Goal: Task Accomplishment & Management: Manage account settings

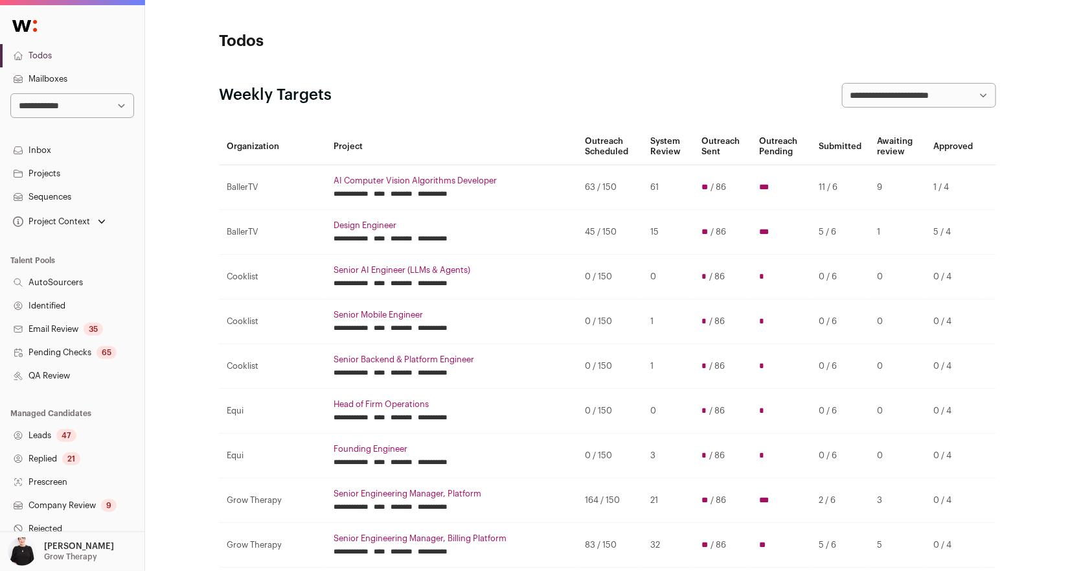
click at [114, 99] on select "**********" at bounding box center [72, 105] width 124 height 25
select select "*****"
click at [10, 93] on select "**********" at bounding box center [72, 105] width 124 height 25
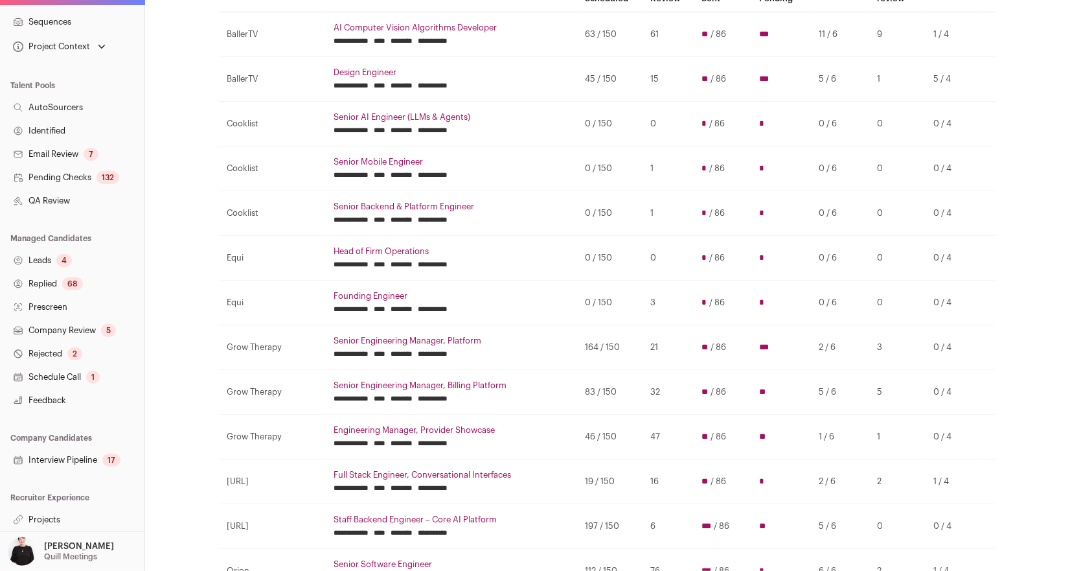
scroll to position [172, 0]
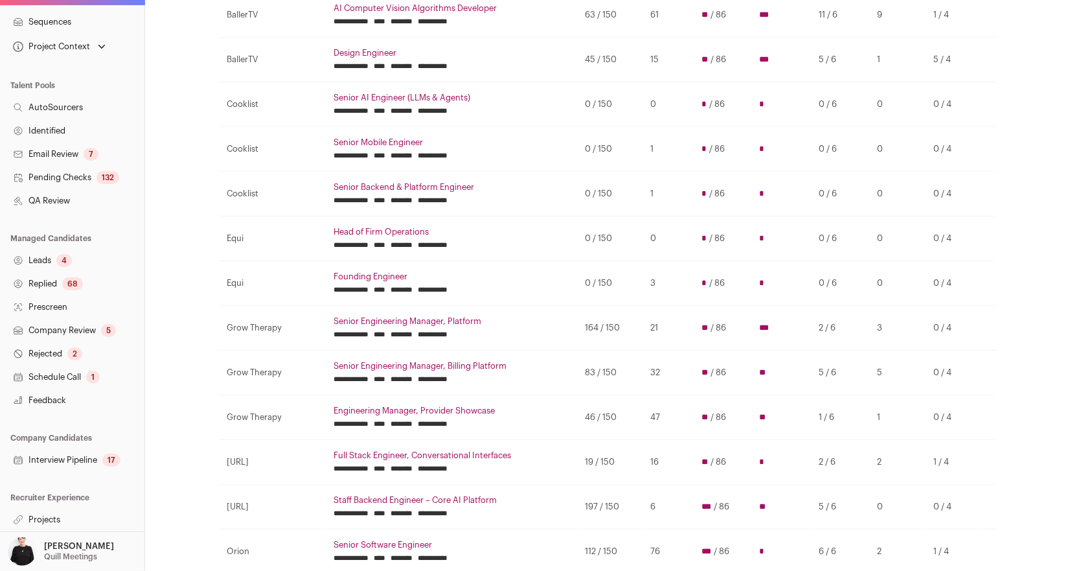
click at [47, 514] on link "Projects" at bounding box center [72, 519] width 144 height 23
click at [46, 521] on link "Projects" at bounding box center [72, 519] width 144 height 23
click at [44, 520] on link "Projects" at bounding box center [72, 519] width 144 height 23
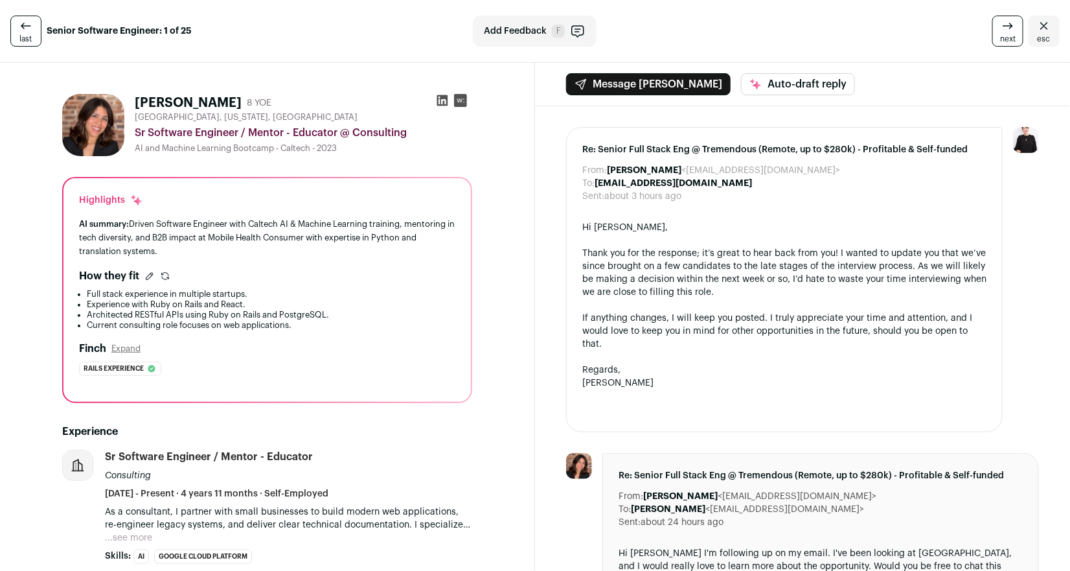
click at [443, 100] on icon at bounding box center [442, 100] width 13 height 13
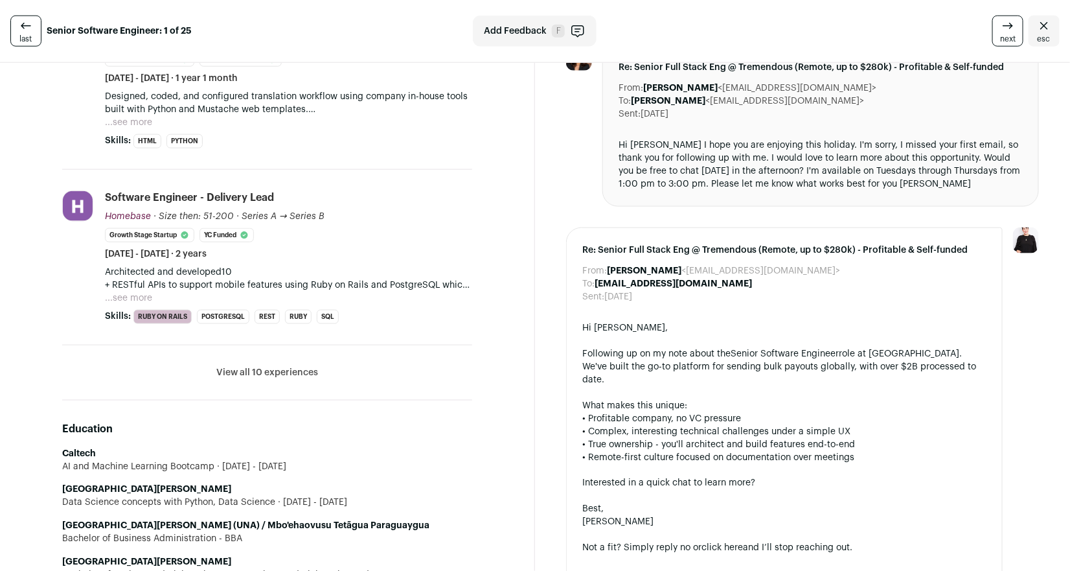
scroll to position [585, 0]
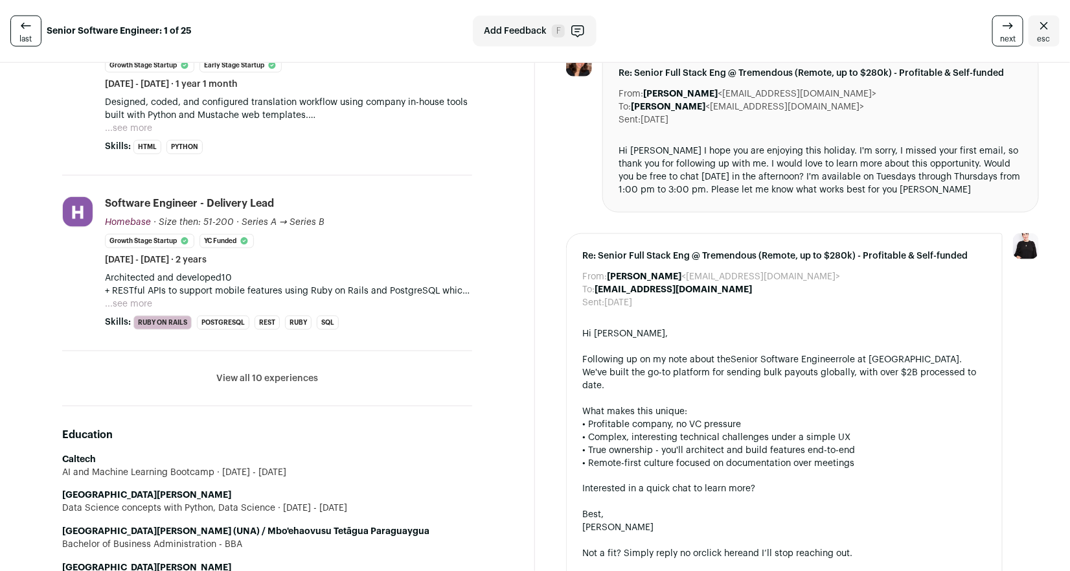
click at [283, 379] on button "View all 10 experiences" at bounding box center [267, 378] width 102 height 13
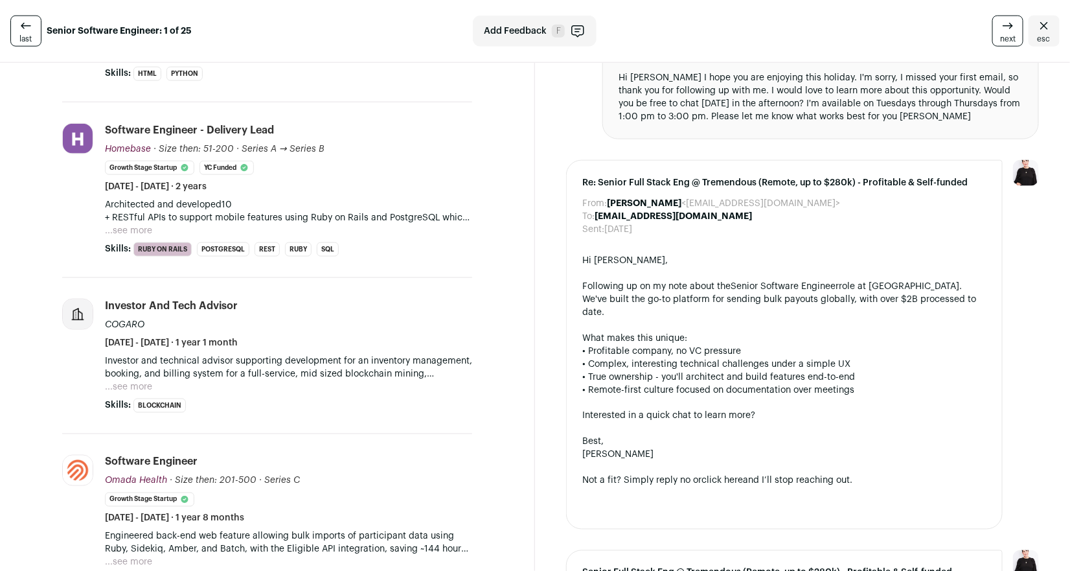
scroll to position [645, 0]
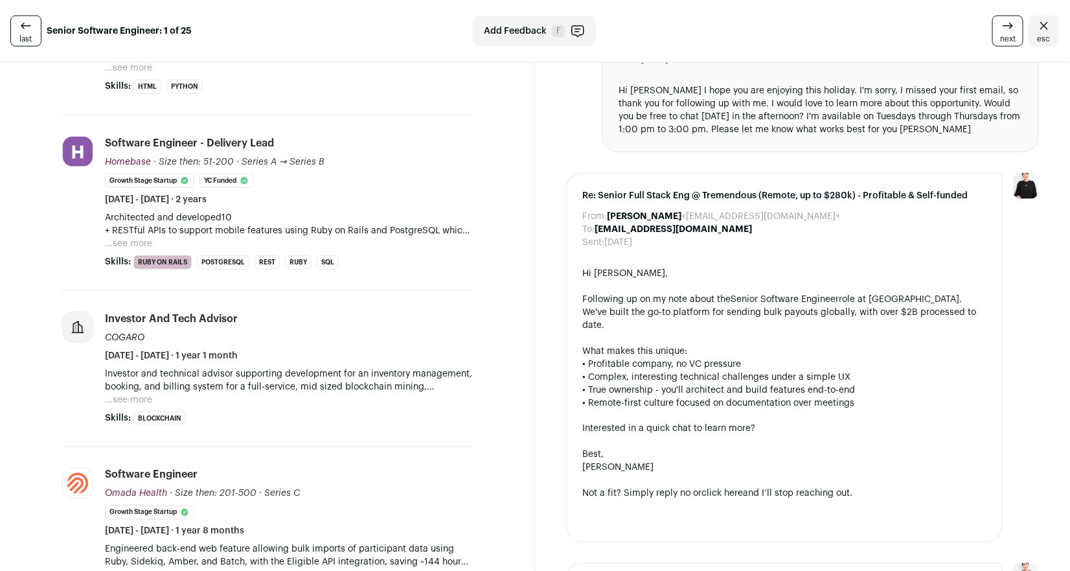
click at [145, 242] on button "...see more" at bounding box center [128, 243] width 47 height 13
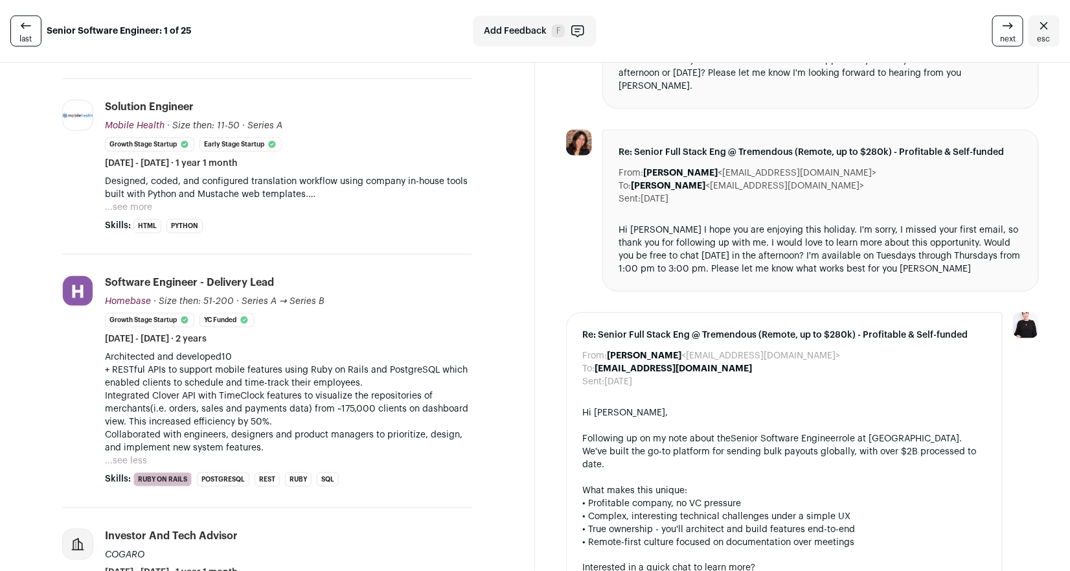
scroll to position [505, 0]
click at [134, 210] on button "...see more" at bounding box center [128, 207] width 47 height 13
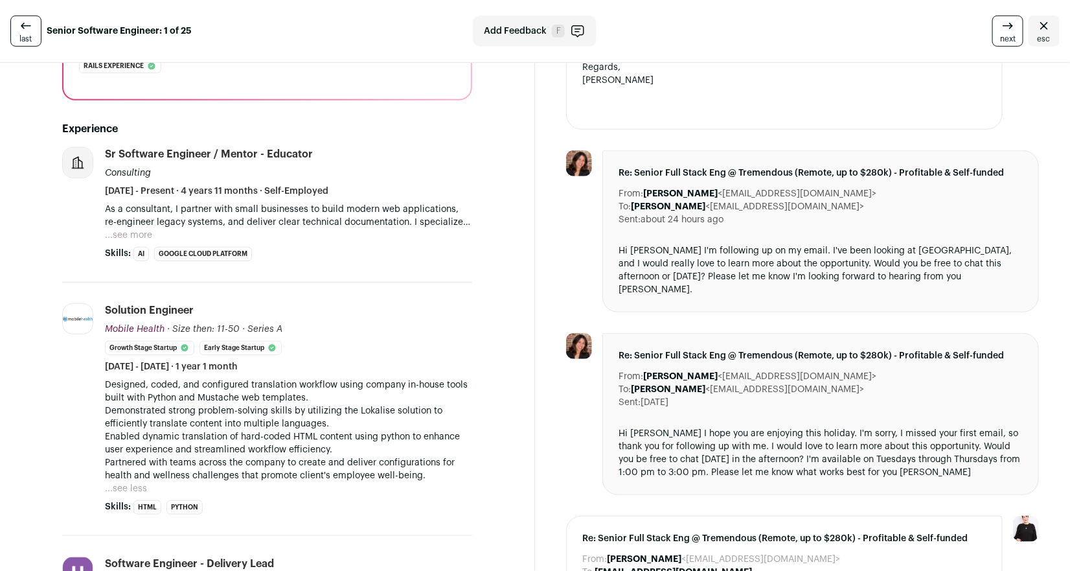
scroll to position [285, 0]
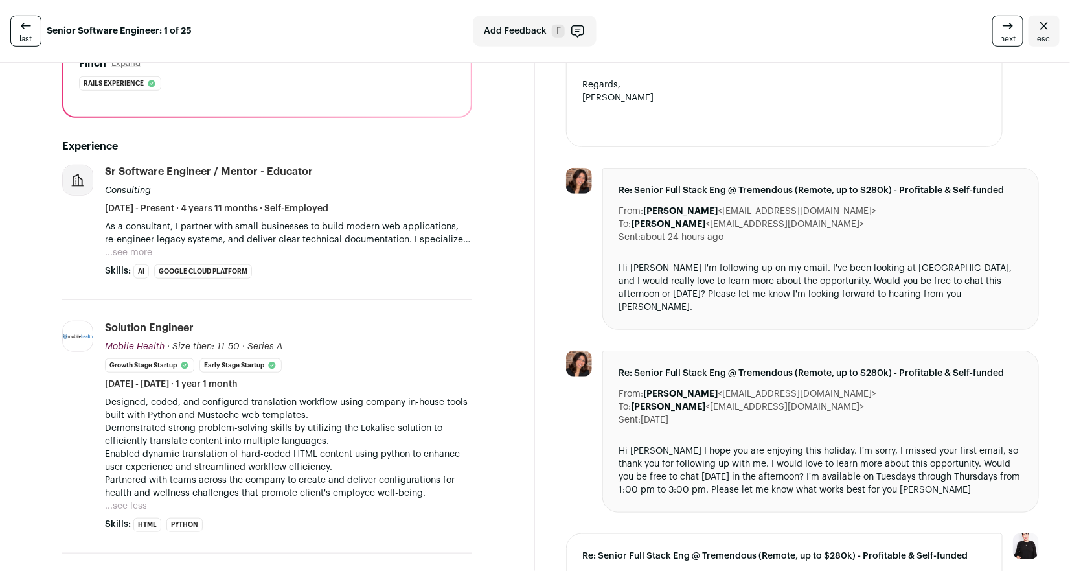
click at [126, 254] on button "...see more" at bounding box center [128, 252] width 47 height 13
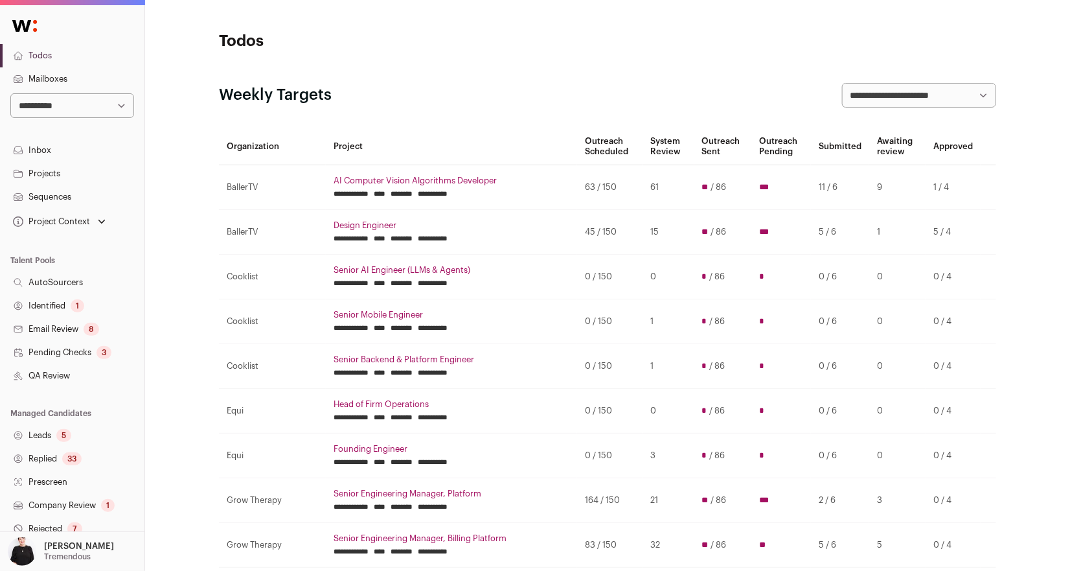
click at [113, 111] on select "**********" at bounding box center [72, 105] width 124 height 25
select select "*****"
click at [10, 93] on select "**********" at bounding box center [72, 105] width 124 height 25
click at [36, 171] on link "Projects" at bounding box center [72, 173] width 144 height 23
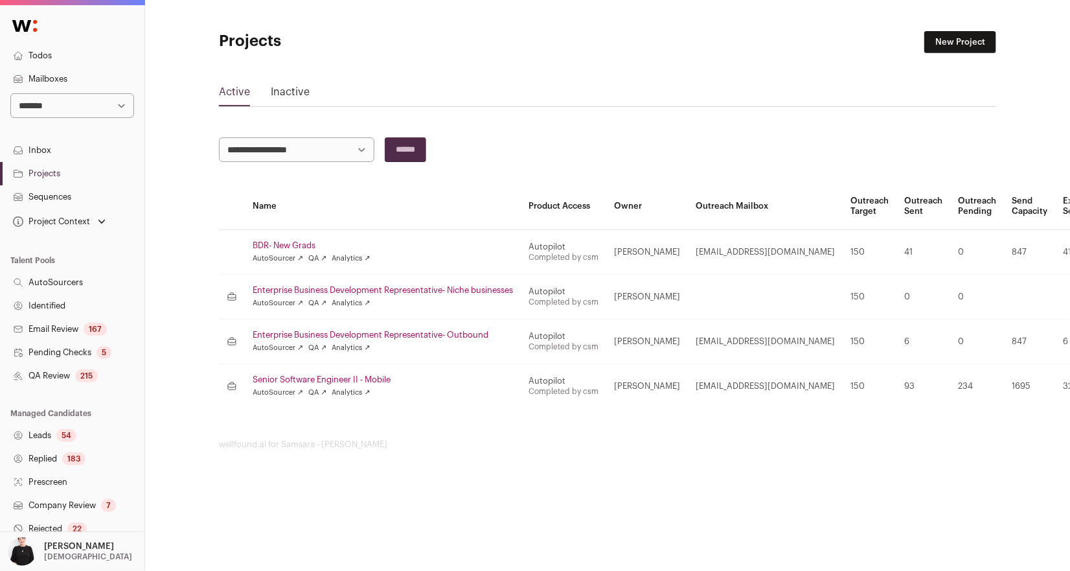
click at [304, 239] on td "BDR- New Grads AutoSourcer ↗ QA ↗ Analytics ↗" at bounding box center [383, 252] width 276 height 45
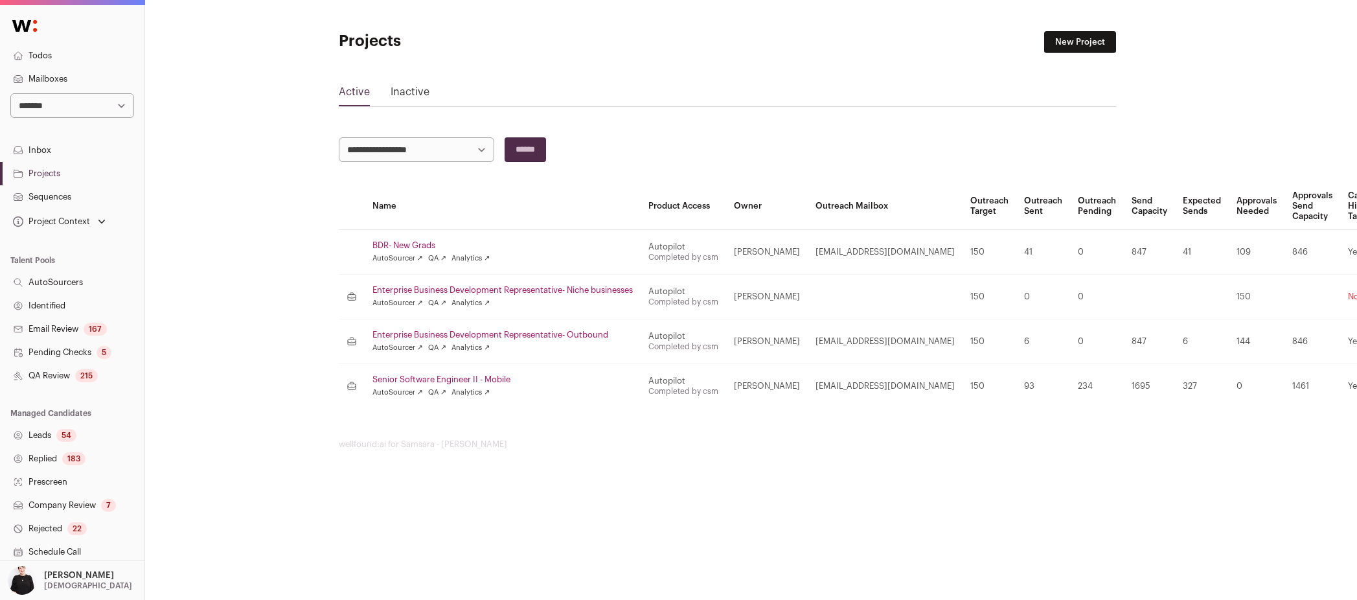
scroll to position [0, 63]
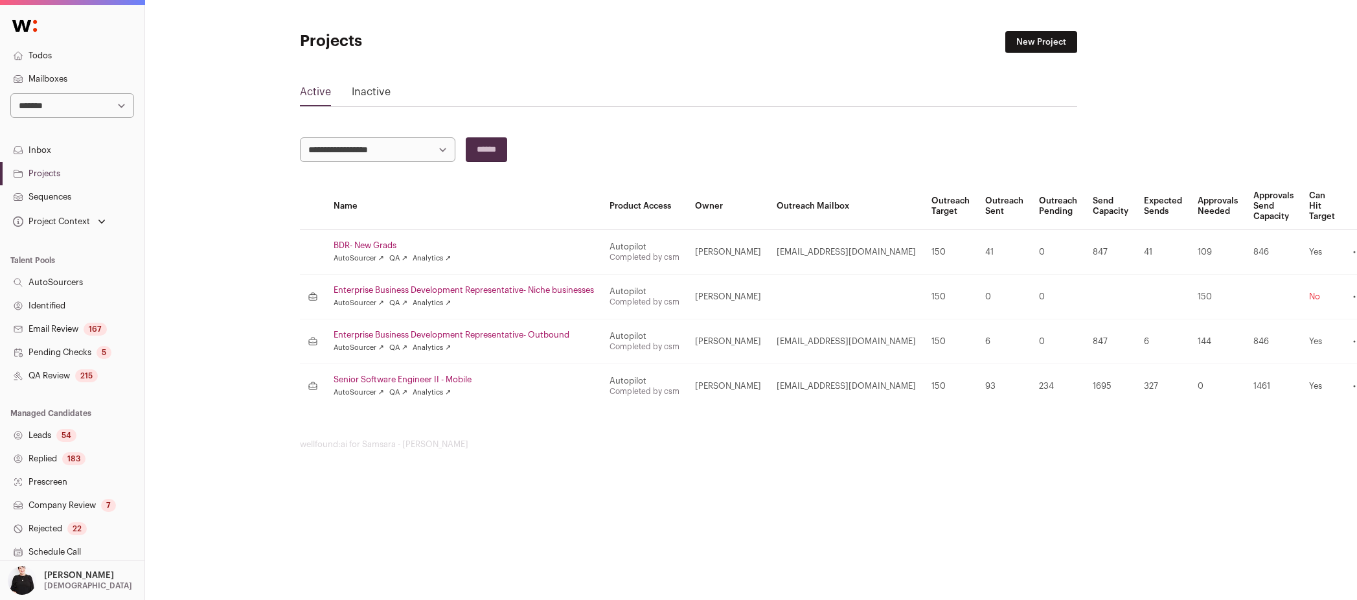
click at [1069, 252] on icon at bounding box center [1358, 252] width 9 height 1
click at [1069, 333] on link "Archive" at bounding box center [1303, 336] width 123 height 26
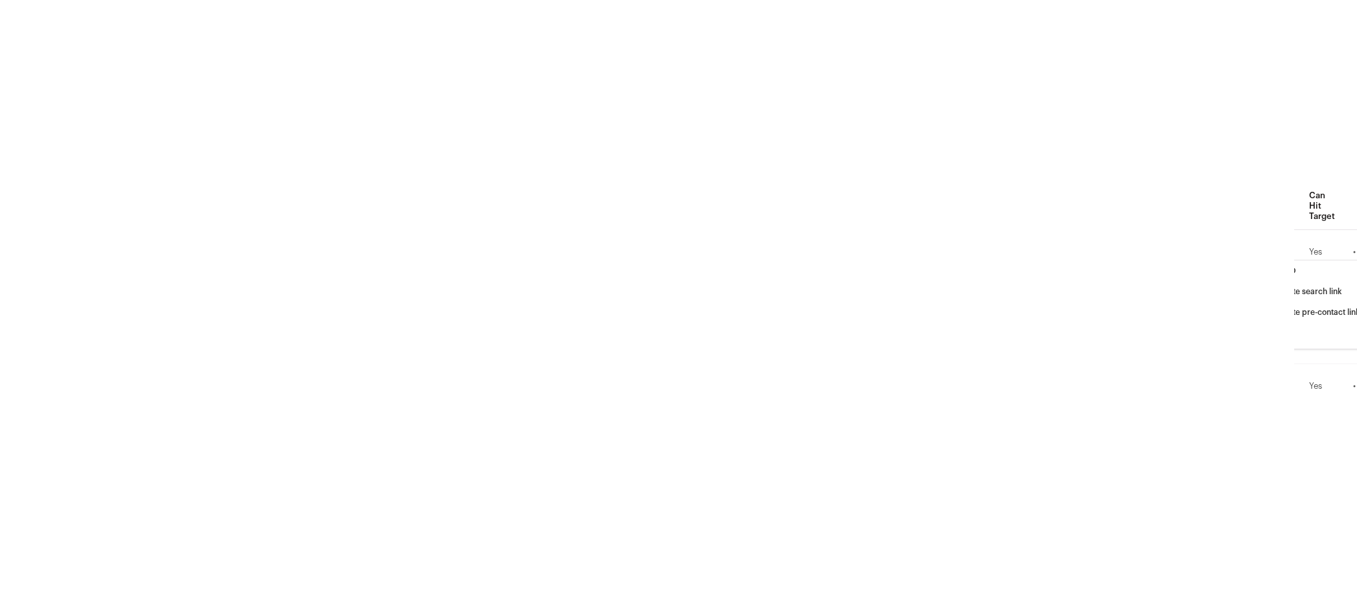
scroll to position [0, 0]
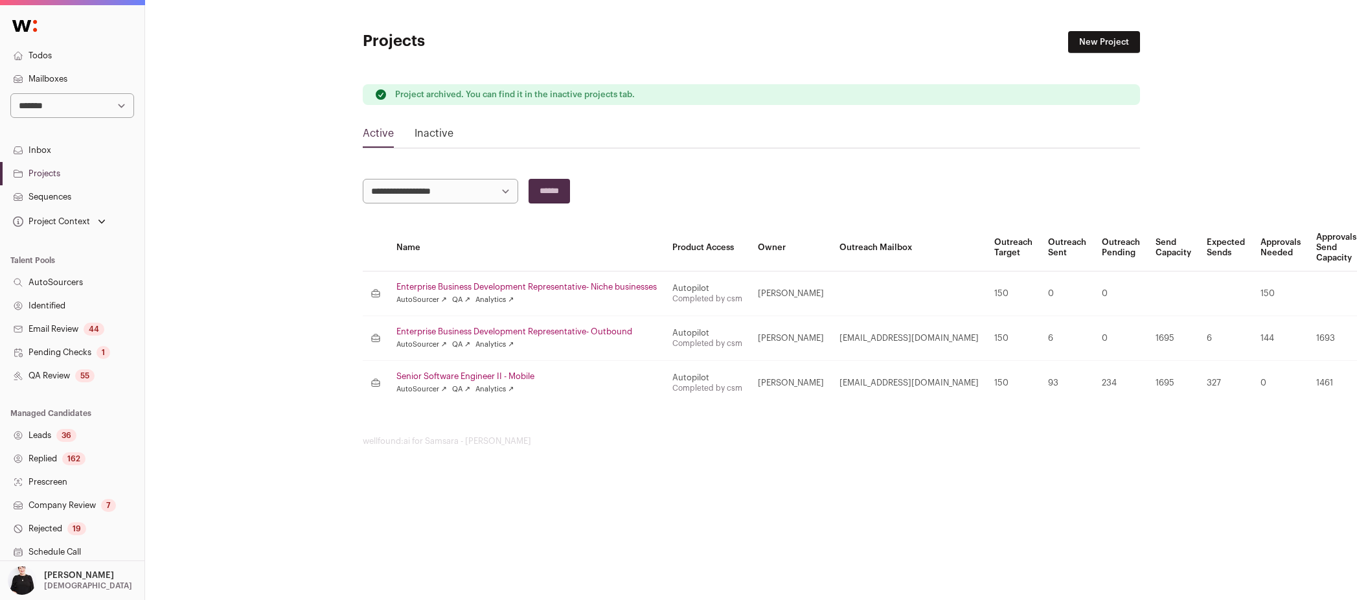
scroll to position [0, 63]
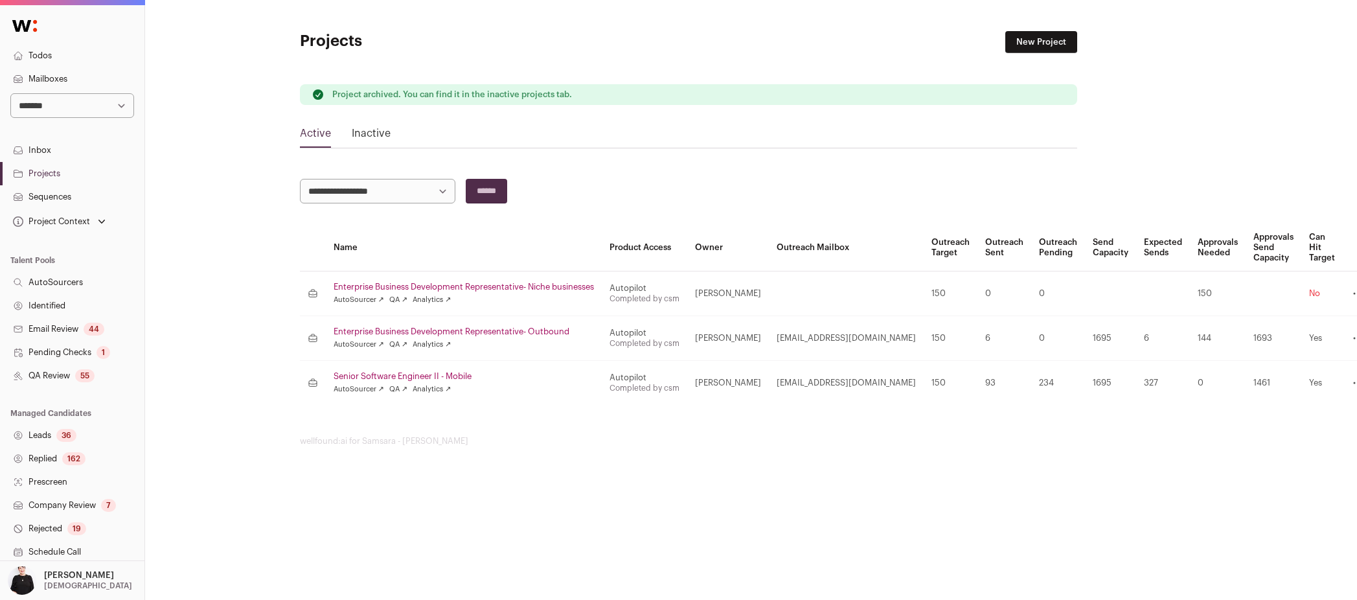
click at [1350, 381] on icon at bounding box center [1358, 383] width 16 height 16
click at [1302, 465] on link "Archive" at bounding box center [1303, 466] width 123 height 26
click at [1350, 342] on icon at bounding box center [1358, 338] width 16 height 16
click at [1272, 422] on link "Archive" at bounding box center [1303, 422] width 123 height 26
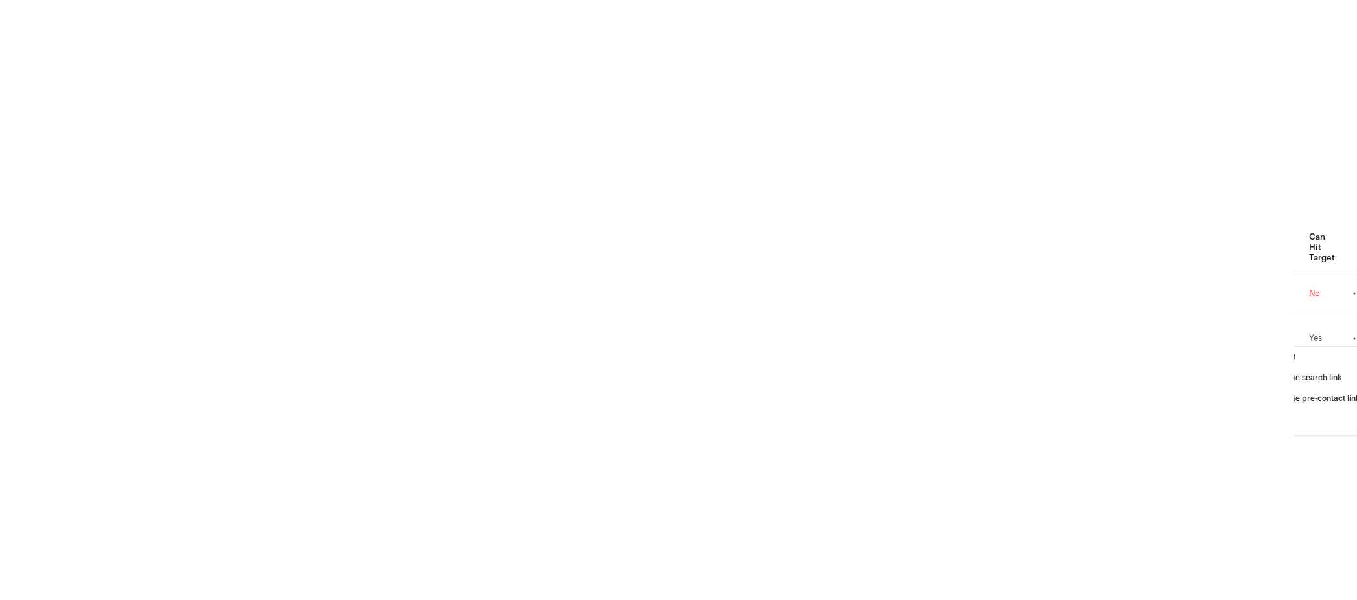
scroll to position [0, 0]
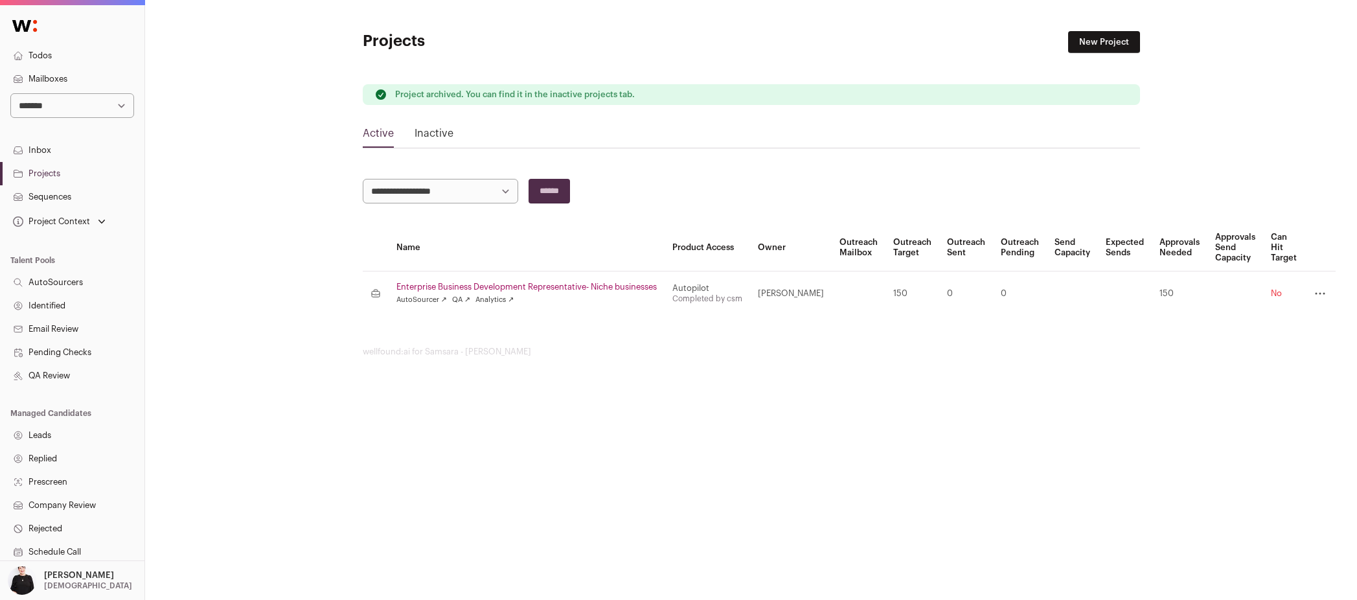
click at [1328, 291] on icon at bounding box center [1320, 294] width 16 height 16
click at [1286, 376] on link "Archive" at bounding box center [1265, 377] width 123 height 26
